Goal: Information Seeking & Learning: Learn about a topic

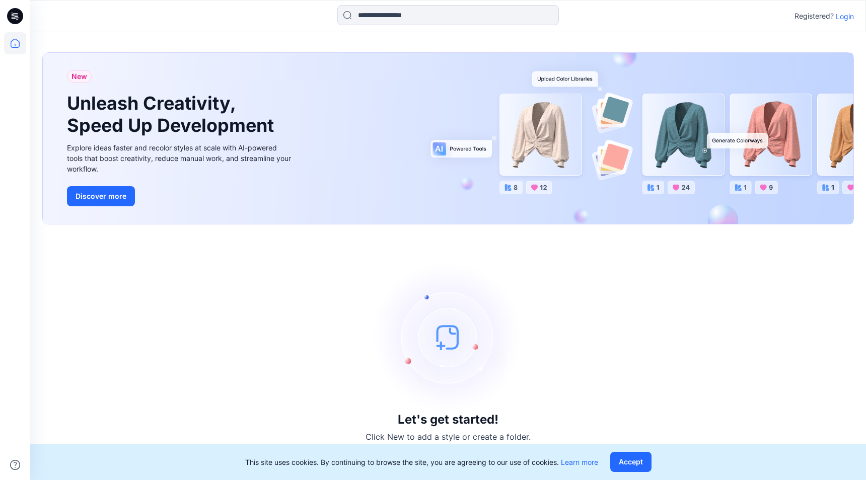
click at [842, 14] on p "Login" at bounding box center [845, 16] width 18 height 11
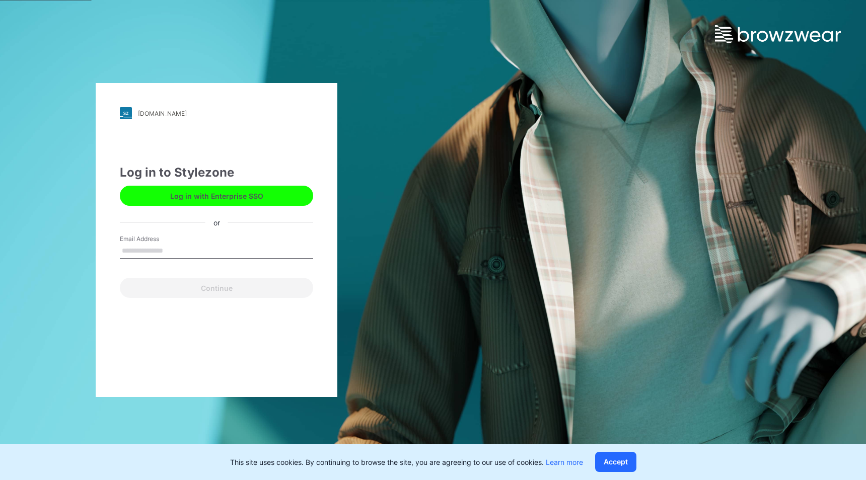
click at [204, 250] on input "Email Address" at bounding box center [216, 251] width 193 height 15
type input "**********"
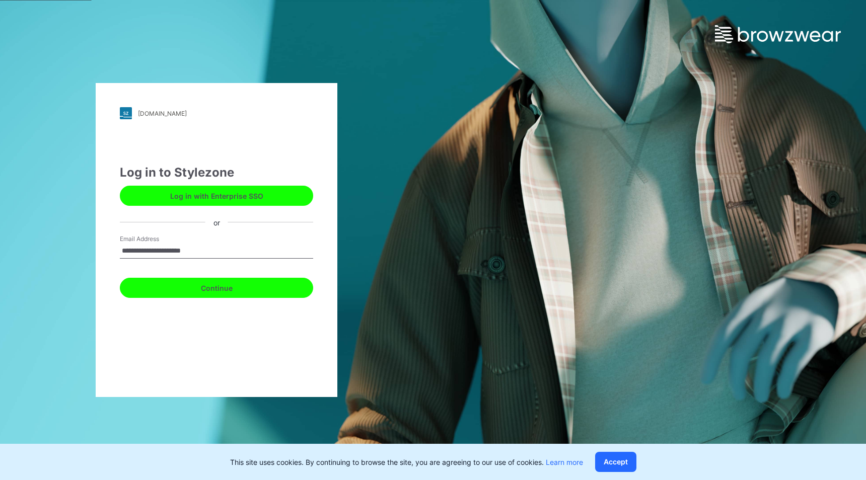
click at [233, 292] on button "Continue" at bounding box center [216, 288] width 193 height 20
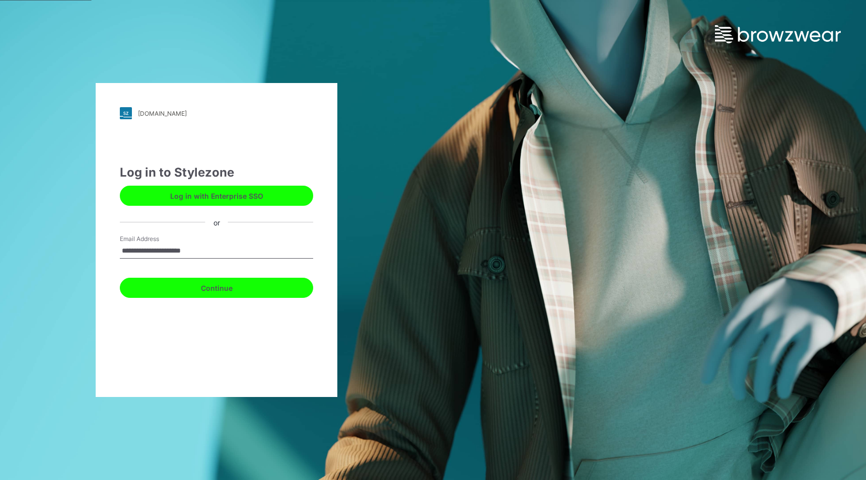
click at [188, 289] on button "Continue" at bounding box center [216, 288] width 193 height 20
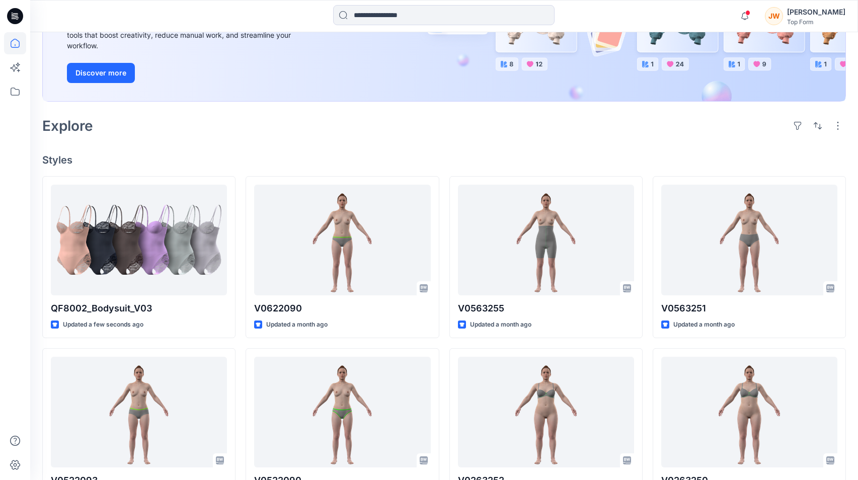
scroll to position [201, 0]
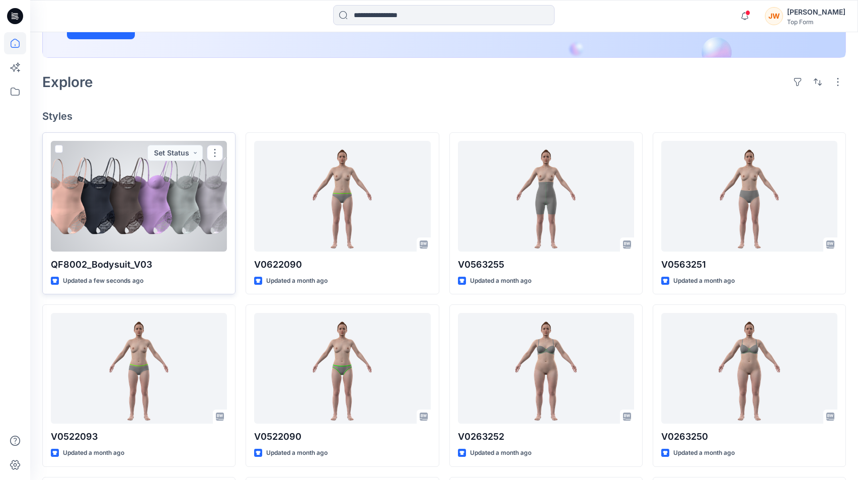
click at [114, 210] on div at bounding box center [139, 196] width 176 height 111
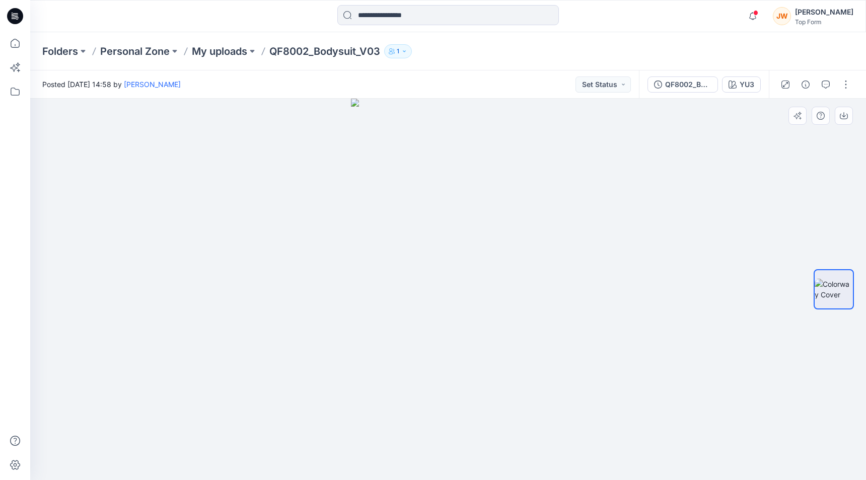
click at [766, 312] on div at bounding box center [448, 290] width 836 height 382
click at [828, 222] on div at bounding box center [833, 290] width 40 height 252
click at [446, 361] on img at bounding box center [448, 290] width 194 height 382
click at [597, 309] on div at bounding box center [448, 290] width 836 height 382
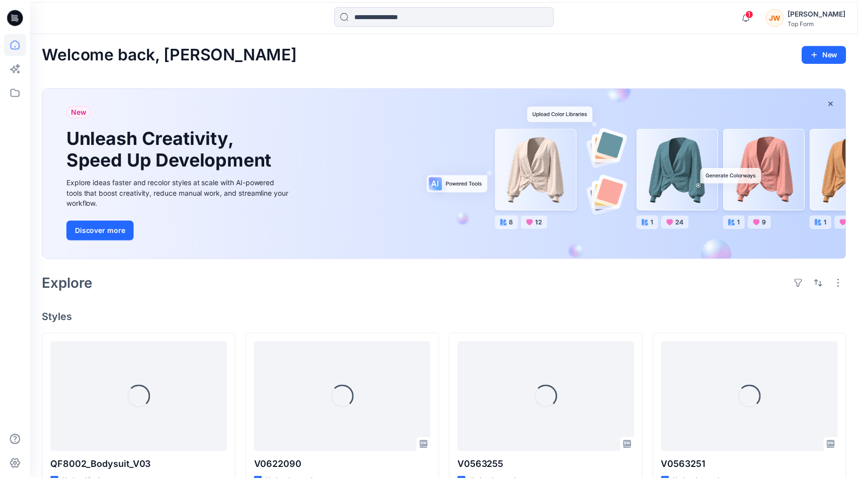
scroll to position [201, 0]
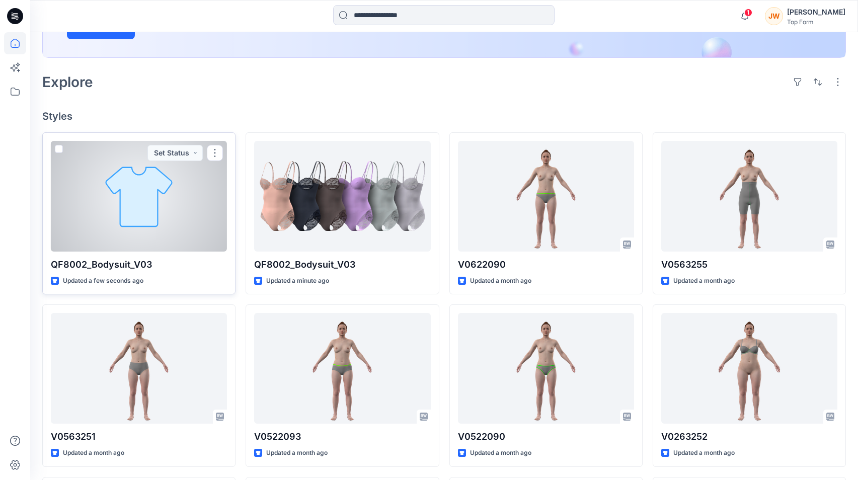
click at [138, 225] on div at bounding box center [139, 196] width 176 height 111
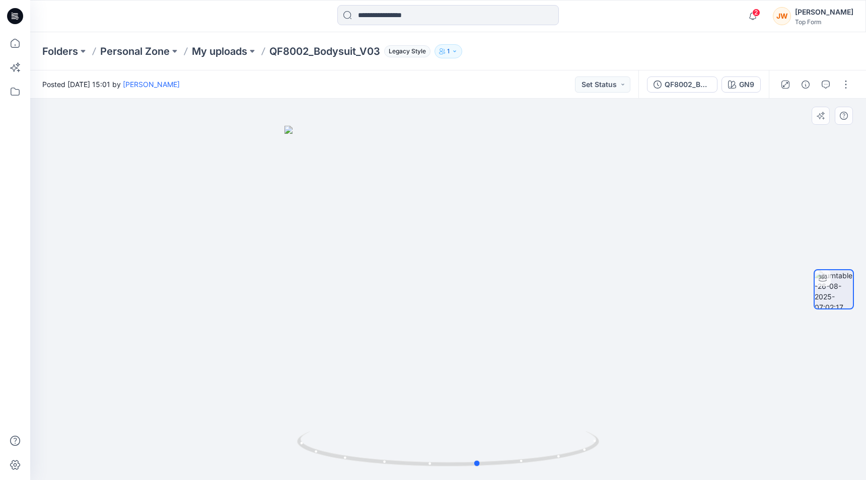
drag, startPoint x: 523, startPoint y: 301, endPoint x: 238, endPoint y: 301, distance: 285.4
click at [238, 301] on div at bounding box center [448, 290] width 836 height 382
click at [742, 84] on div "GN9" at bounding box center [746, 84] width 15 height 11
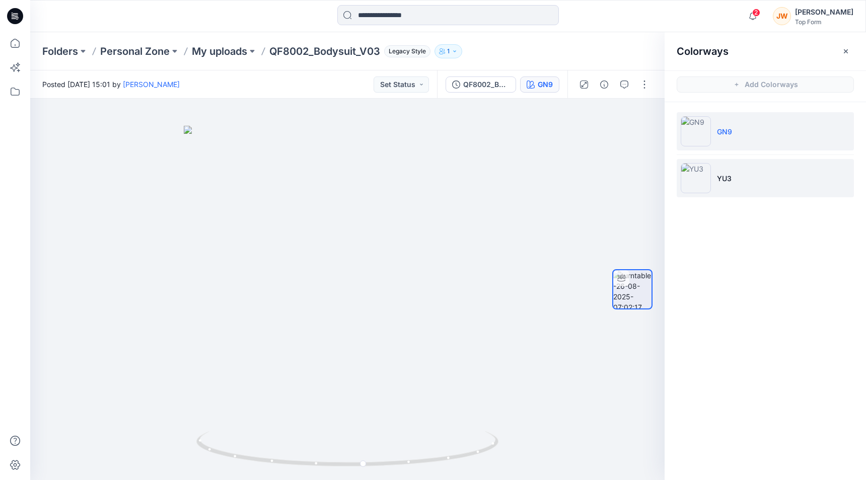
click at [748, 181] on li "YU3" at bounding box center [765, 178] width 177 height 38
drag, startPoint x: 508, startPoint y: 345, endPoint x: 376, endPoint y: 362, distance: 134.0
click at [376, 362] on div at bounding box center [347, 290] width 634 height 382
click at [352, 397] on img at bounding box center [347, 303] width 327 height 354
click at [367, 293] on img at bounding box center [347, 303] width 327 height 354
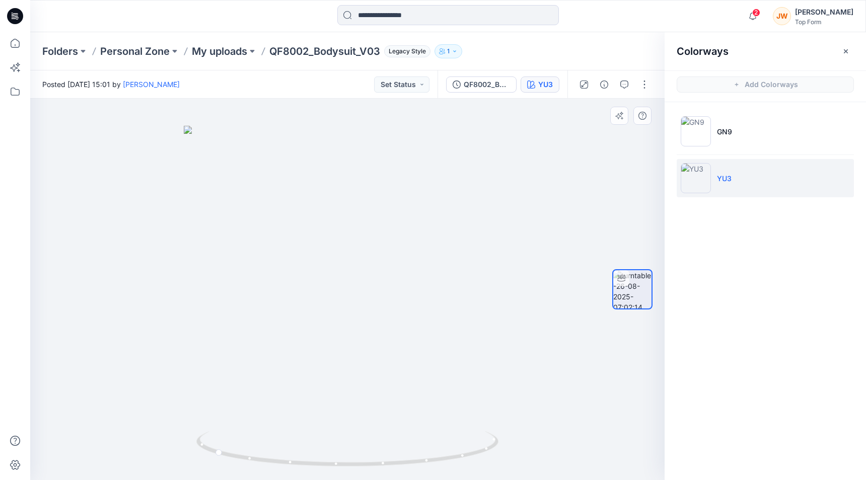
drag, startPoint x: 492, startPoint y: 319, endPoint x: 453, endPoint y: 323, distance: 39.5
click at [453, 323] on img at bounding box center [347, 303] width 327 height 354
click at [542, 281] on div at bounding box center [347, 290] width 634 height 382
drag, startPoint x: 423, startPoint y: 321, endPoint x: 401, endPoint y: 323, distance: 21.7
click at [401, 323] on img at bounding box center [347, 303] width 327 height 354
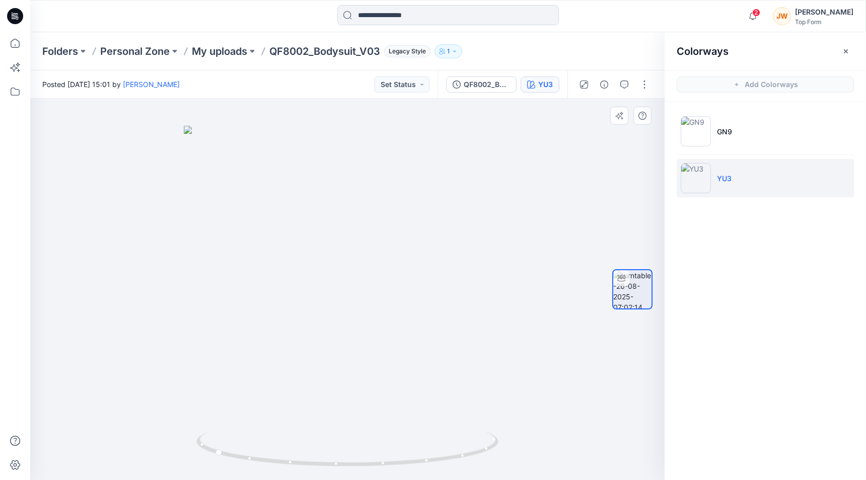
drag, startPoint x: 458, startPoint y: 352, endPoint x: 462, endPoint y: 331, distance: 21.1
click at [440, 353] on img at bounding box center [347, 303] width 327 height 354
click at [514, 289] on div at bounding box center [347, 290] width 634 height 382
drag, startPoint x: 515, startPoint y: 244, endPoint x: 503, endPoint y: 244, distance: 11.6
click at [494, 247] on div at bounding box center [347, 290] width 634 height 382
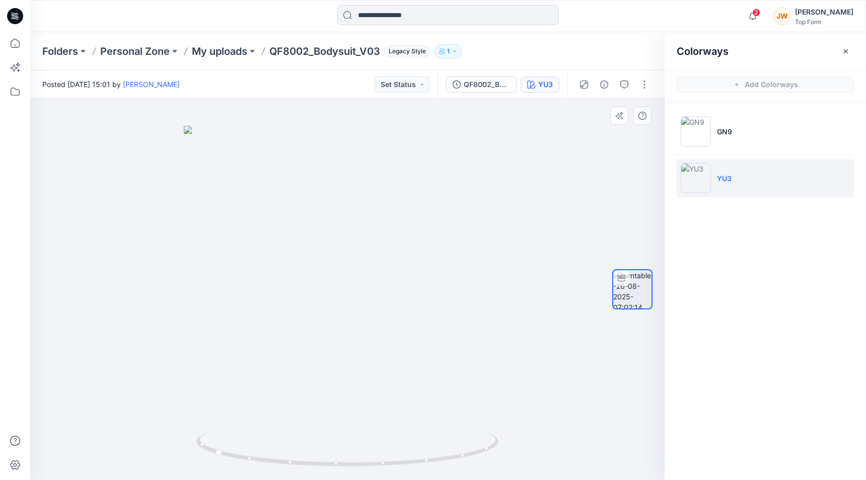
click at [583, 228] on div at bounding box center [347, 290] width 634 height 382
drag, startPoint x: 401, startPoint y: 305, endPoint x: 334, endPoint y: 307, distance: 66.5
click at [334, 307] on img at bounding box center [347, 303] width 327 height 354
click at [152, 327] on div at bounding box center [347, 290] width 634 height 382
click at [153, 323] on div at bounding box center [347, 290] width 634 height 382
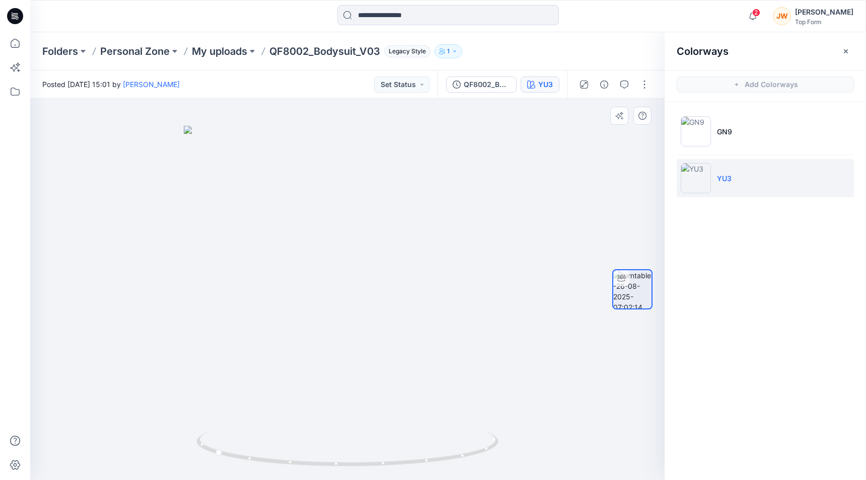
click at [153, 323] on div at bounding box center [347, 290] width 634 height 382
click at [485, 229] on img at bounding box center [347, 303] width 327 height 354
click at [750, 138] on li "GN9" at bounding box center [765, 131] width 177 height 38
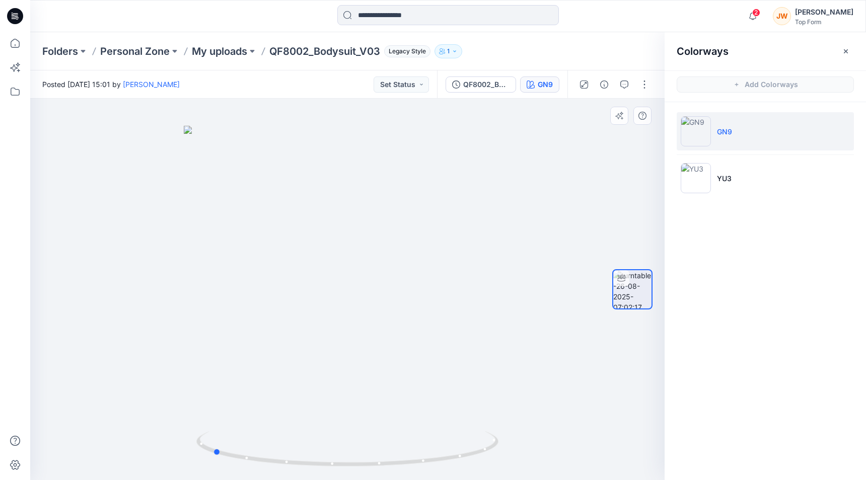
drag, startPoint x: 495, startPoint y: 327, endPoint x: 360, endPoint y: 351, distance: 137.0
click at [360, 351] on div at bounding box center [347, 290] width 634 height 382
click at [739, 182] on li "YU3" at bounding box center [765, 178] width 177 height 38
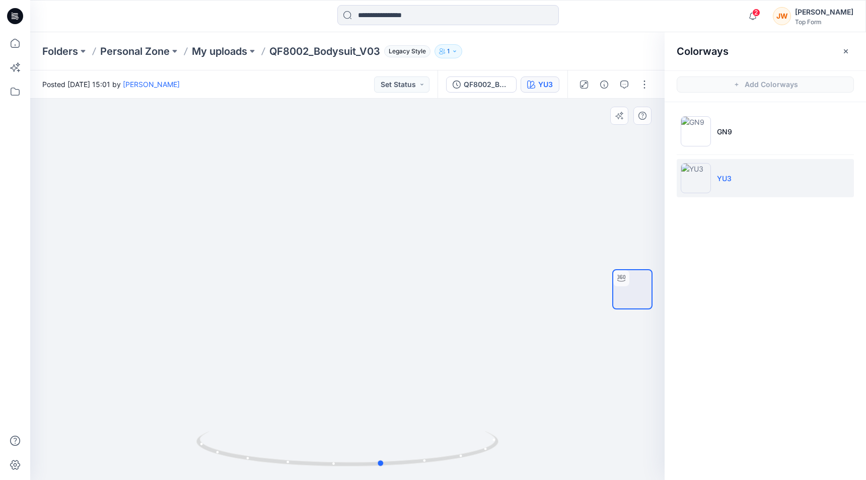
drag, startPoint x: 525, startPoint y: 304, endPoint x: 258, endPoint y: 330, distance: 268.6
click at [258, 330] on div at bounding box center [347, 290] width 634 height 382
click at [640, 216] on div at bounding box center [632, 290] width 40 height 252
